Goal: Information Seeking & Learning: Learn about a topic

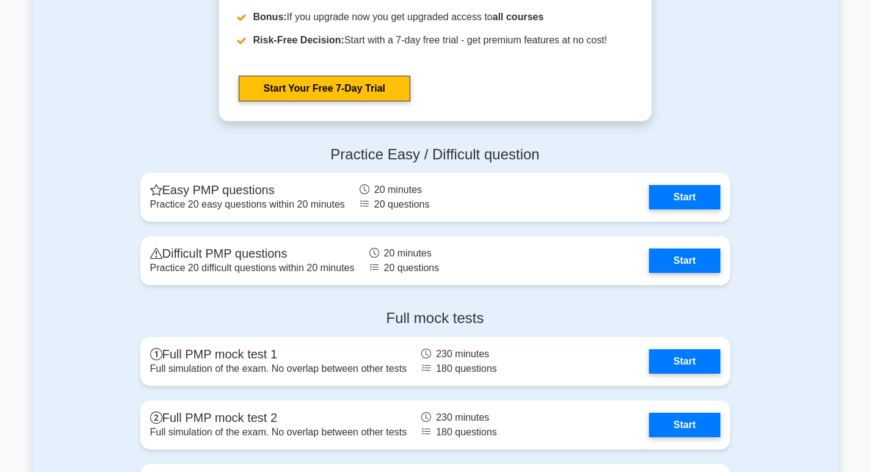
scroll to position [3296, 0]
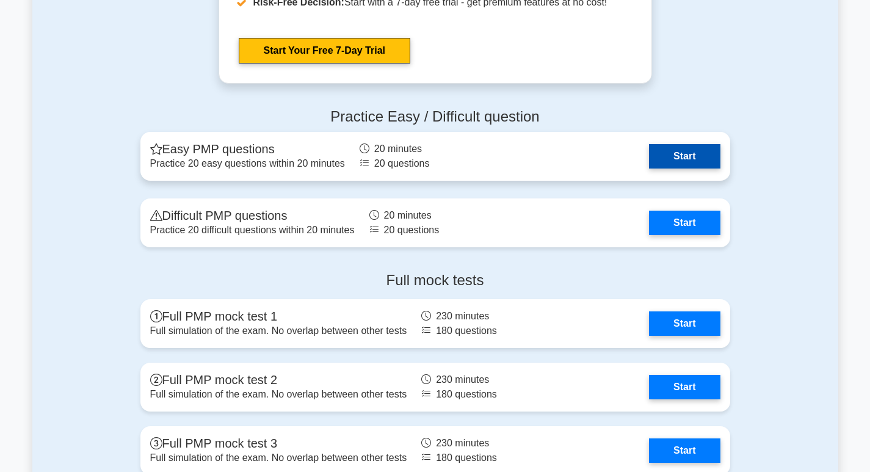
click at [671, 165] on link "Start" at bounding box center [684, 156] width 71 height 24
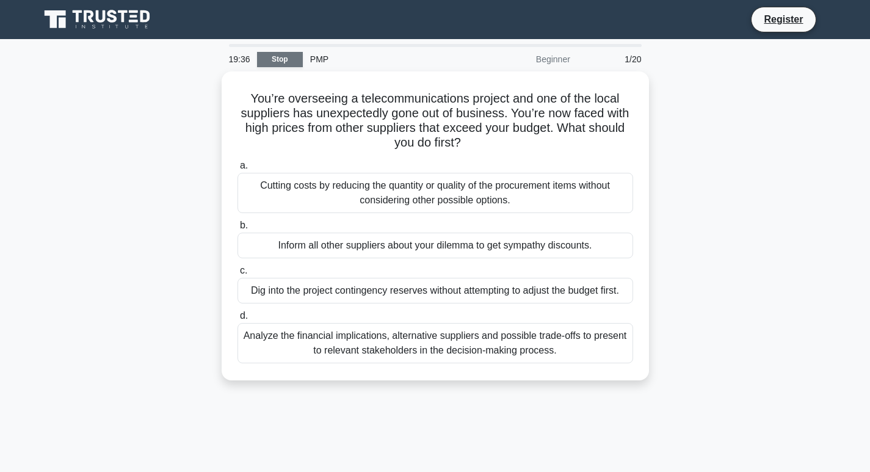
click at [283, 57] on link "Stop" at bounding box center [280, 59] width 46 height 15
